Goal: Information Seeking & Learning: Learn about a topic

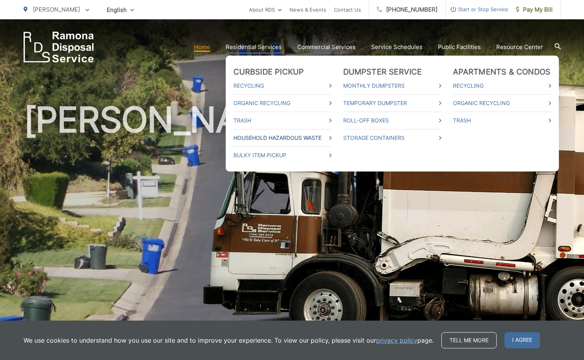
click at [270, 138] on link "Household Hazardous Waste" at bounding box center [282, 137] width 98 height 9
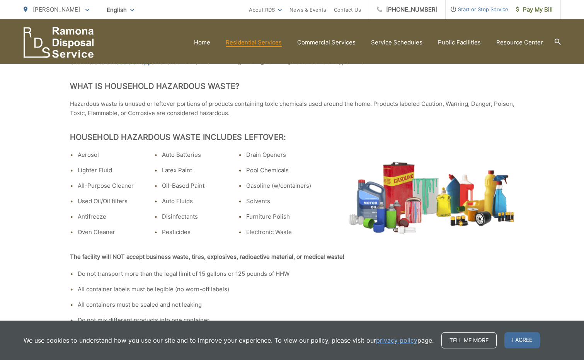
scroll to position [116, 0]
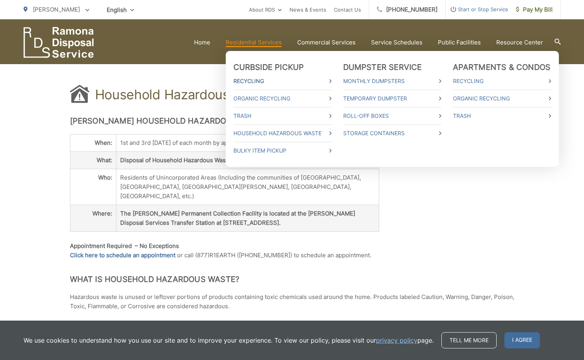
click at [283, 80] on link "Recycling" at bounding box center [282, 81] width 98 height 9
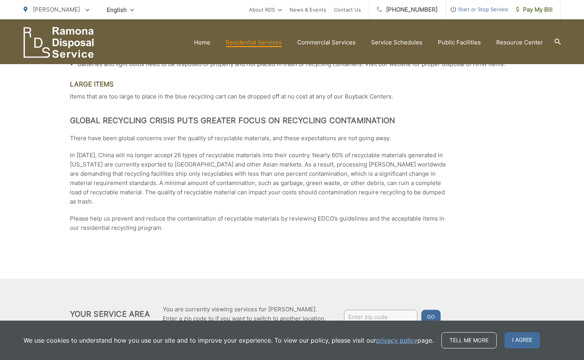
scroll to position [1276, 0]
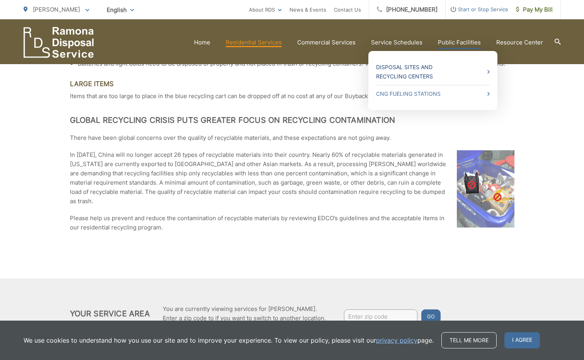
click at [438, 70] on link "Disposal Sites and Recycling Centers" at bounding box center [433, 72] width 114 height 19
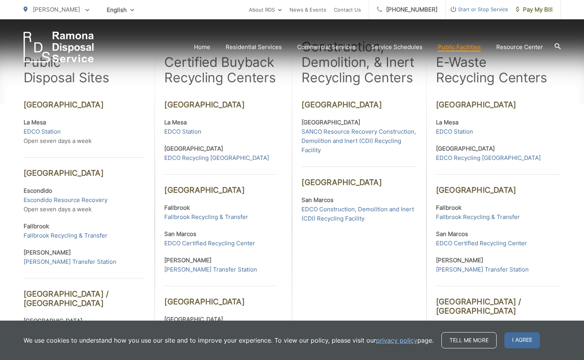
scroll to position [232, 0]
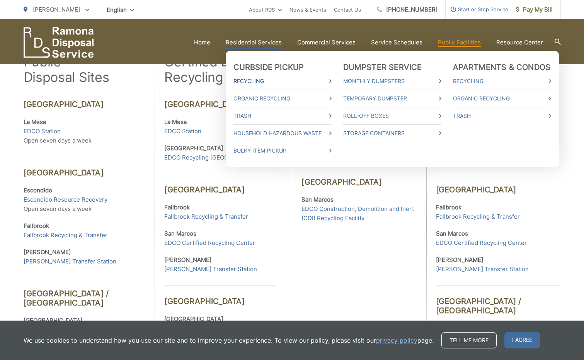
click at [274, 81] on link "Recycling" at bounding box center [282, 81] width 98 height 9
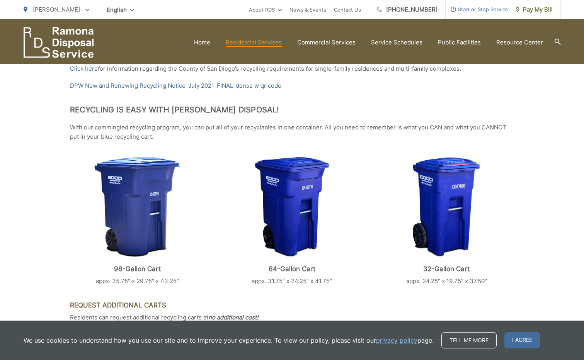
scroll to position [387, 0]
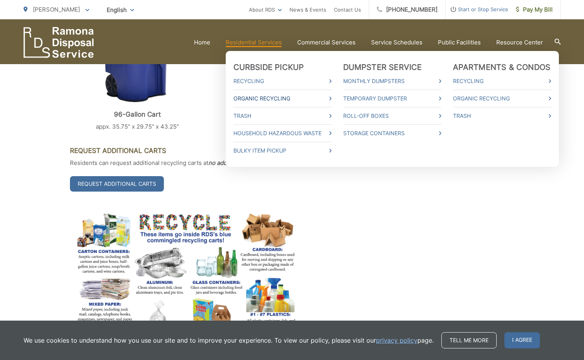
click at [275, 97] on link "Organic Recycling" at bounding box center [282, 98] width 98 height 9
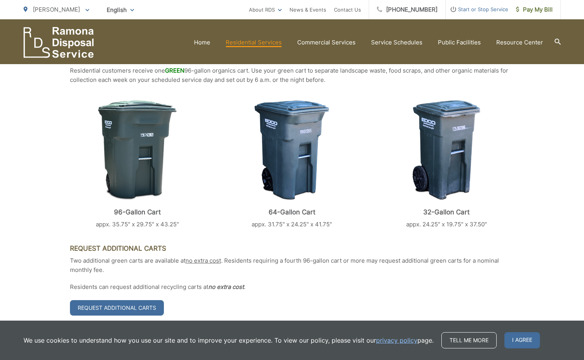
scroll to position [232, 0]
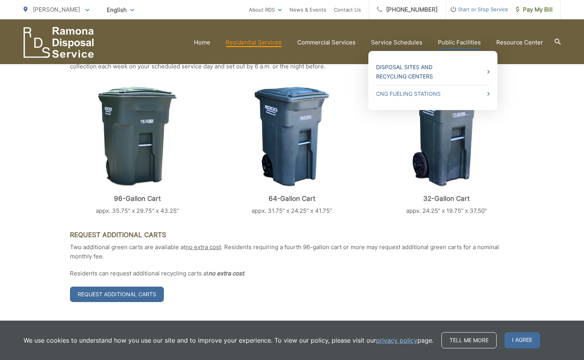
click at [443, 71] on link "Disposal Sites and Recycling Centers" at bounding box center [433, 72] width 114 height 19
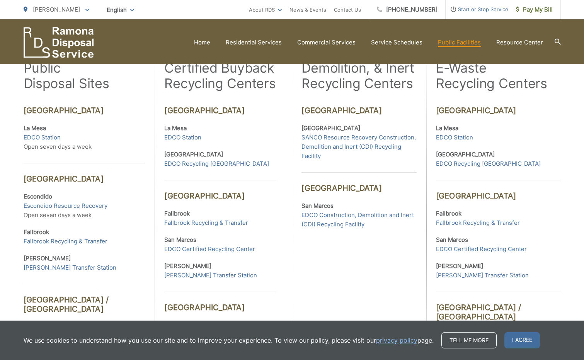
scroll to position [271, 0]
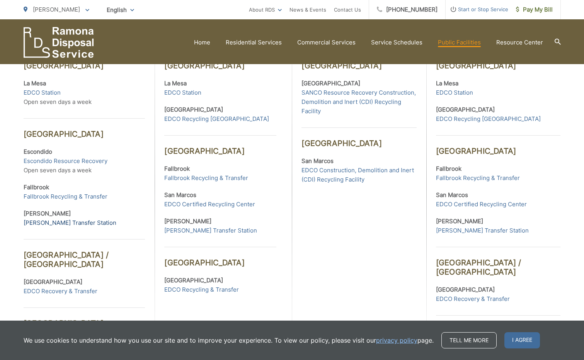
click at [73, 222] on link "Ramona Transfer Station" at bounding box center [70, 222] width 93 height 9
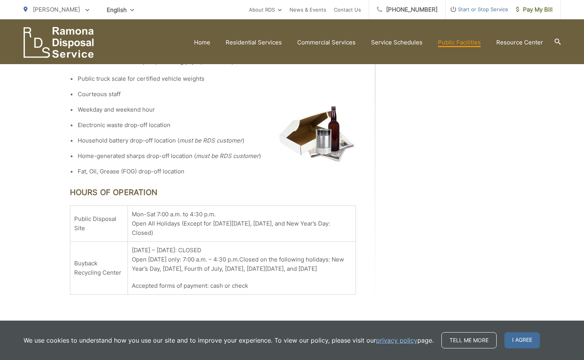
scroll to position [334, 0]
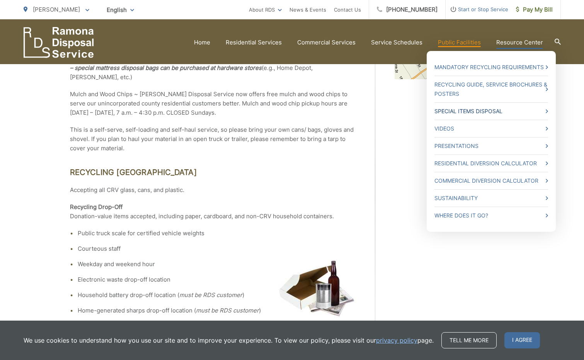
click at [512, 112] on link "Special Items Disposal" at bounding box center [492, 111] width 114 height 9
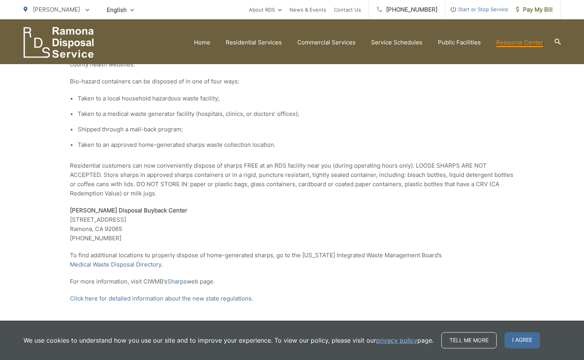
scroll to position [1328, 0]
